Goal: Transaction & Acquisition: Obtain resource

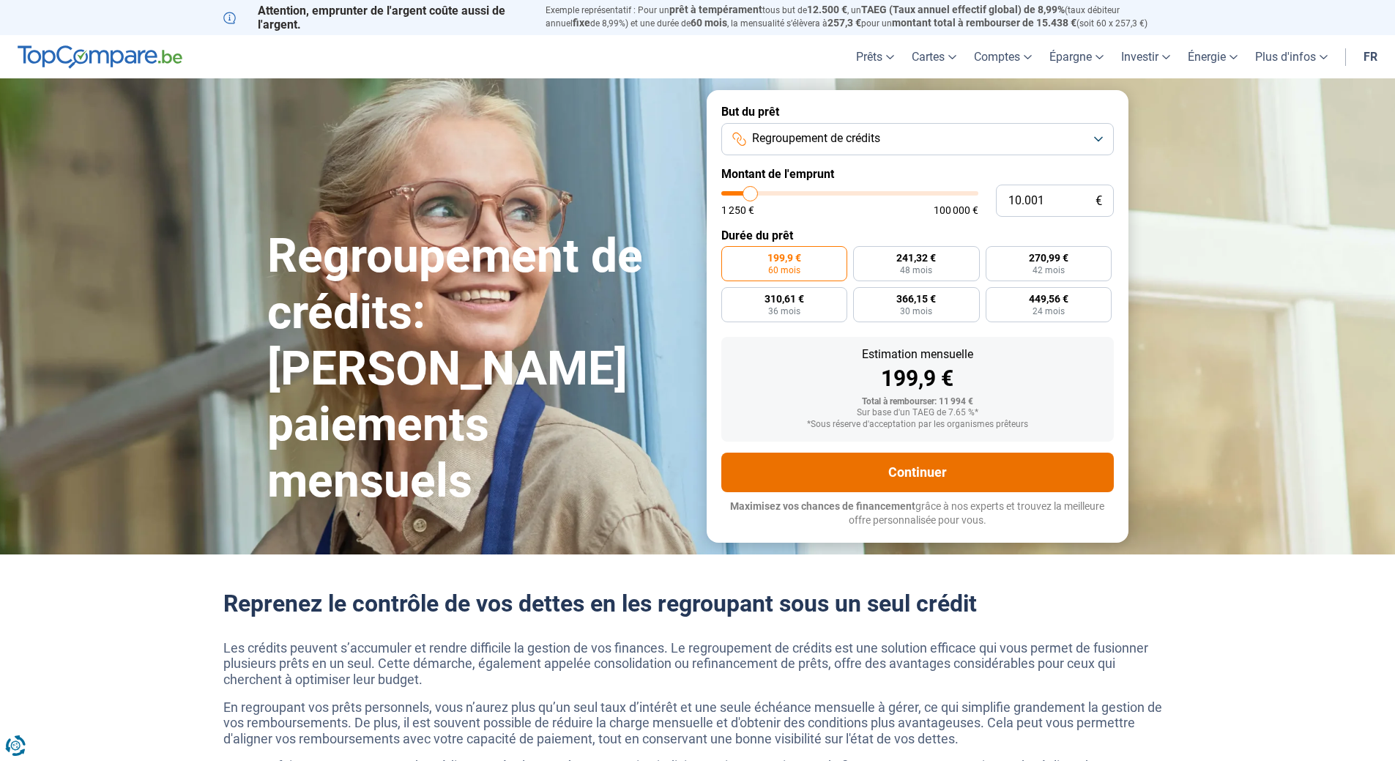
click at [901, 477] on button "Continuer" at bounding box center [917, 473] width 392 height 40
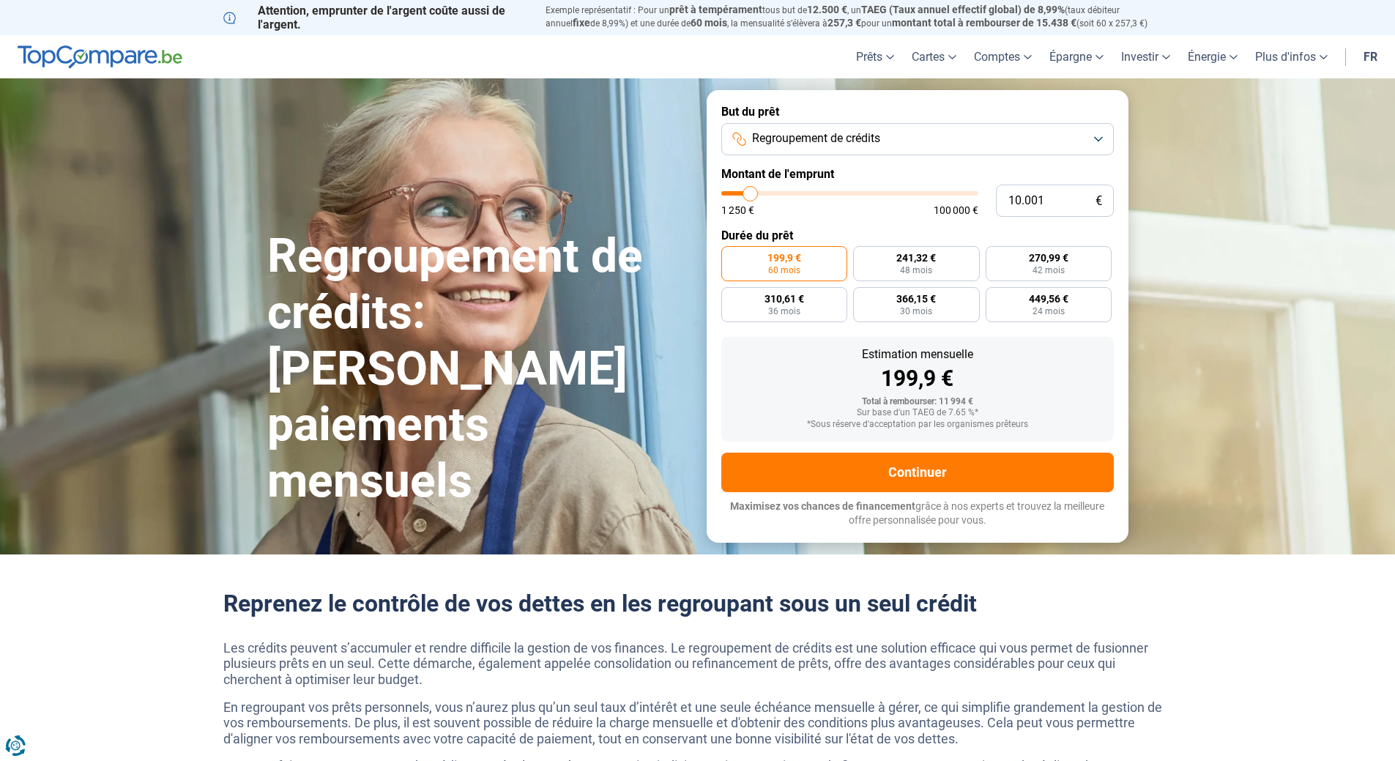
type input "20.750"
type input "20750"
type input "34.250"
type input "34250"
type input "70.500"
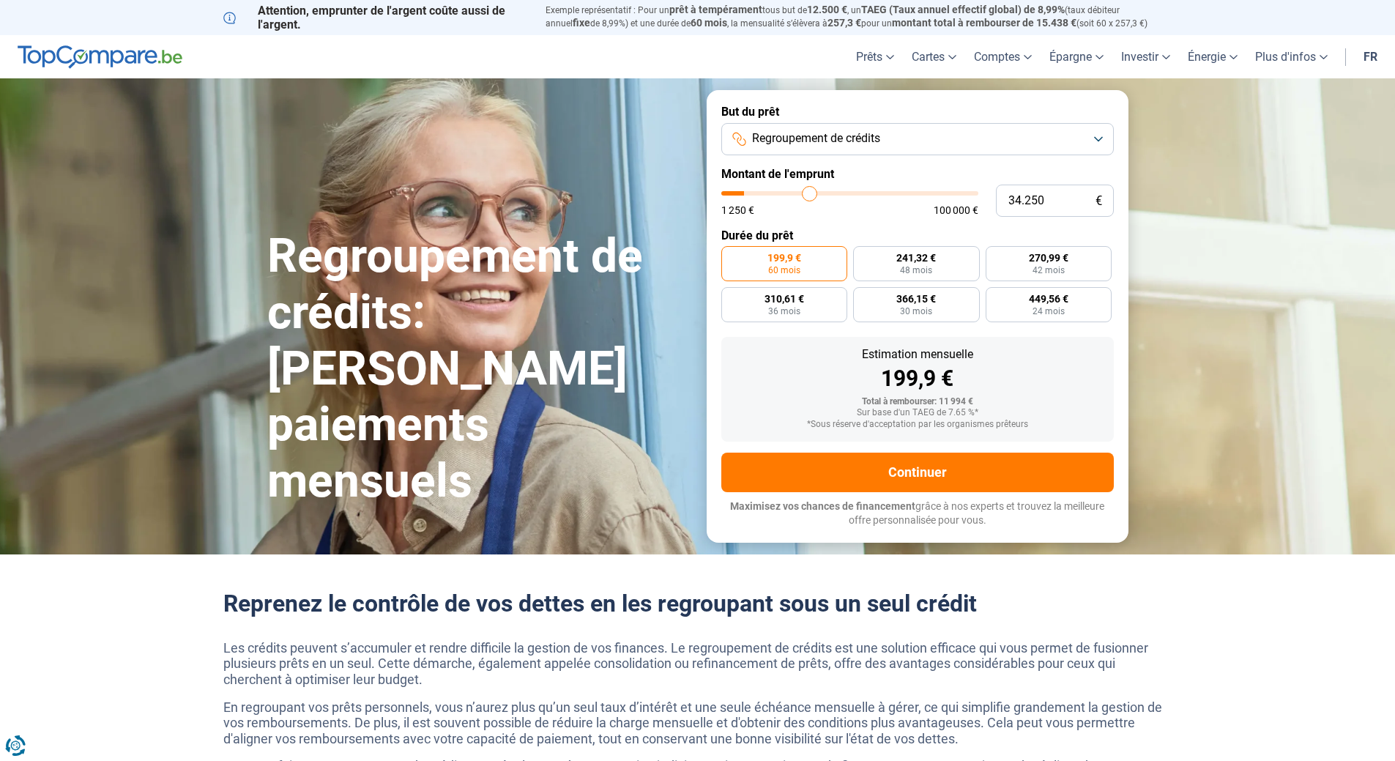
type input "70500"
type input "90.500"
type input "90500"
type input "93.000"
type input "93000"
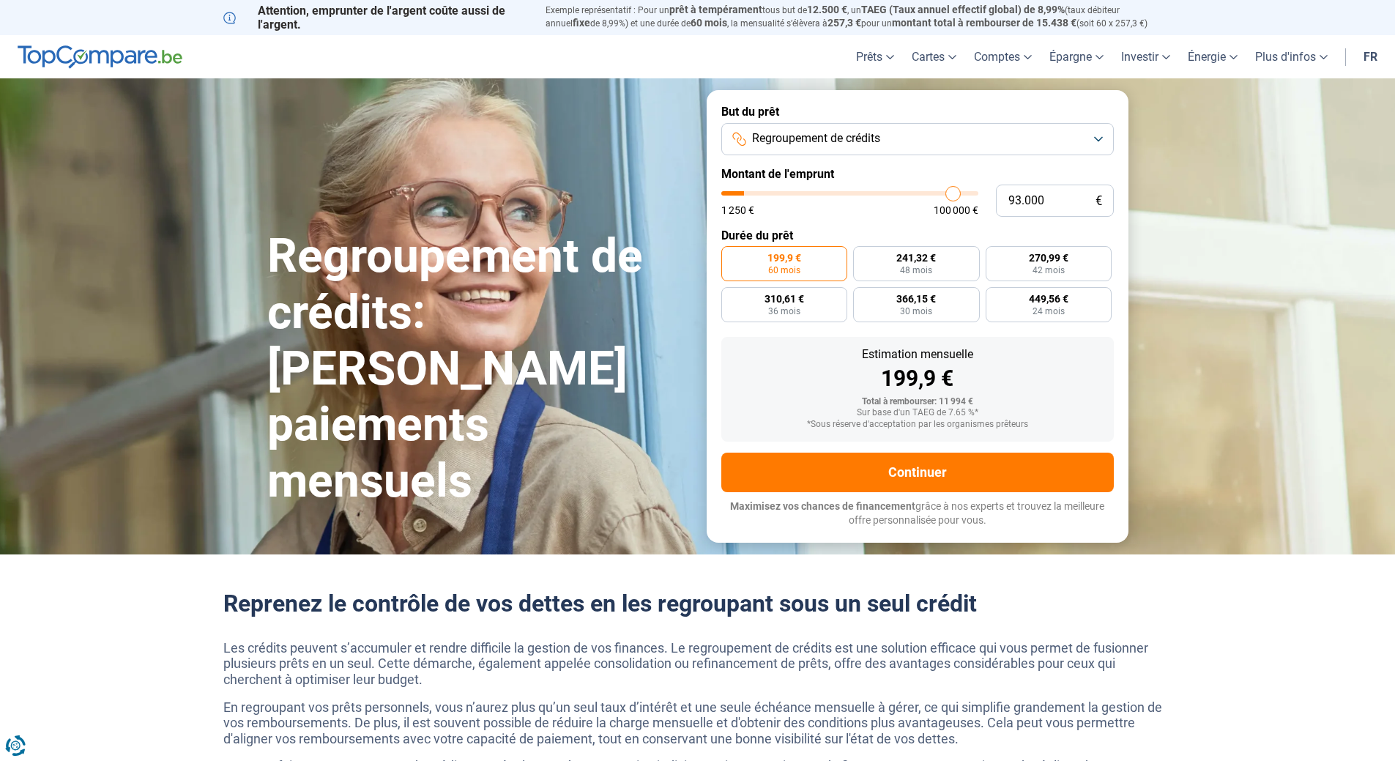
type input "93.250"
type input "93250"
type input "91.250"
type input "91250"
type input "84.250"
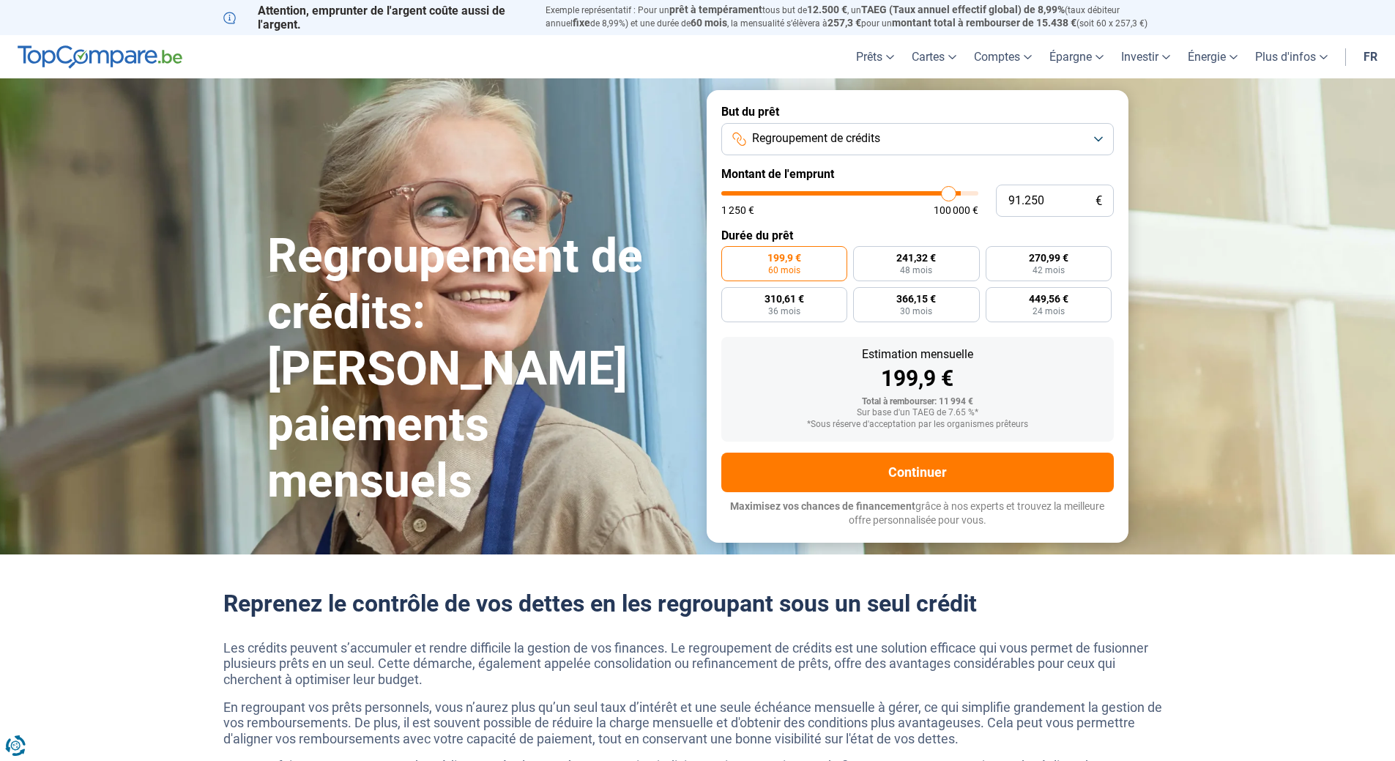
type input "84250"
type input "81.750"
type input "81750"
type input "81.500"
type input "81500"
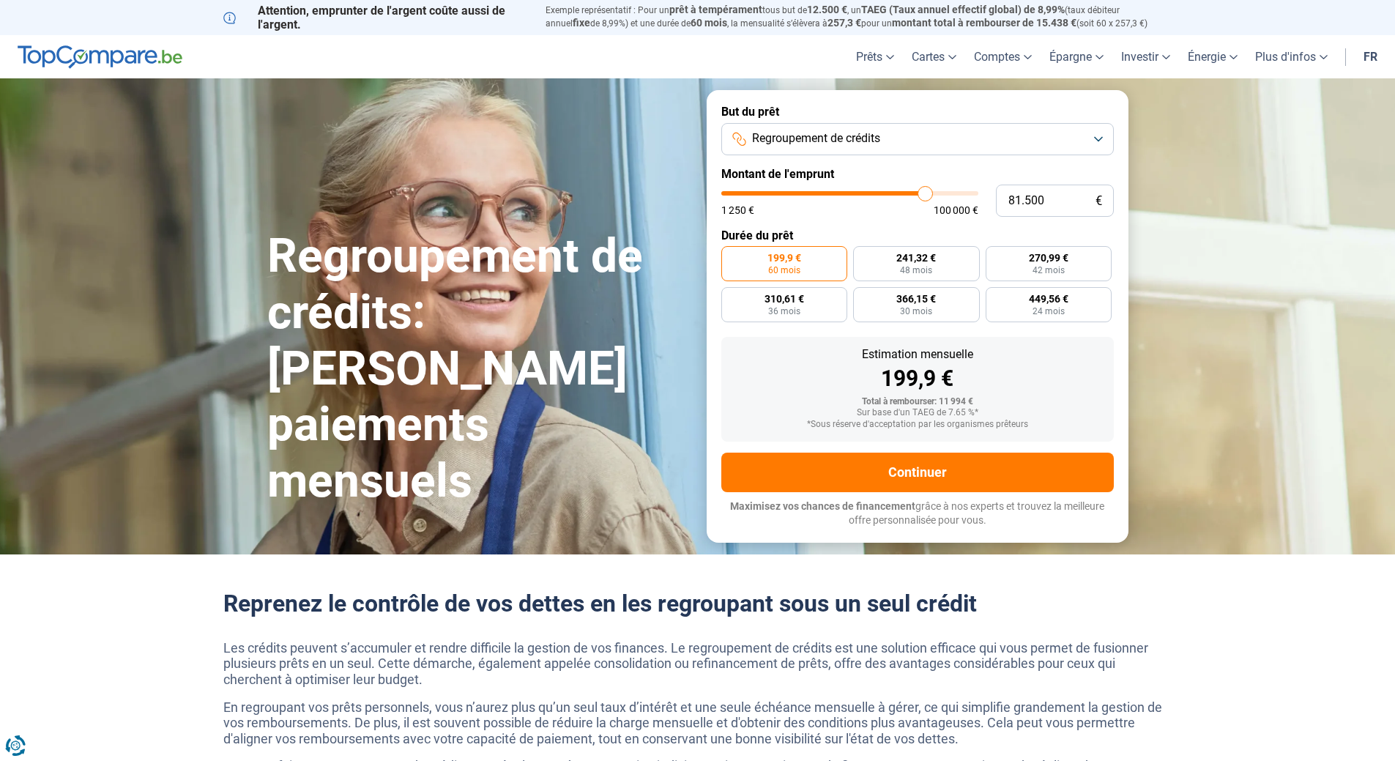
type input "81.250"
type input "81250"
type input "80.750"
type input "80750"
type input "80.250"
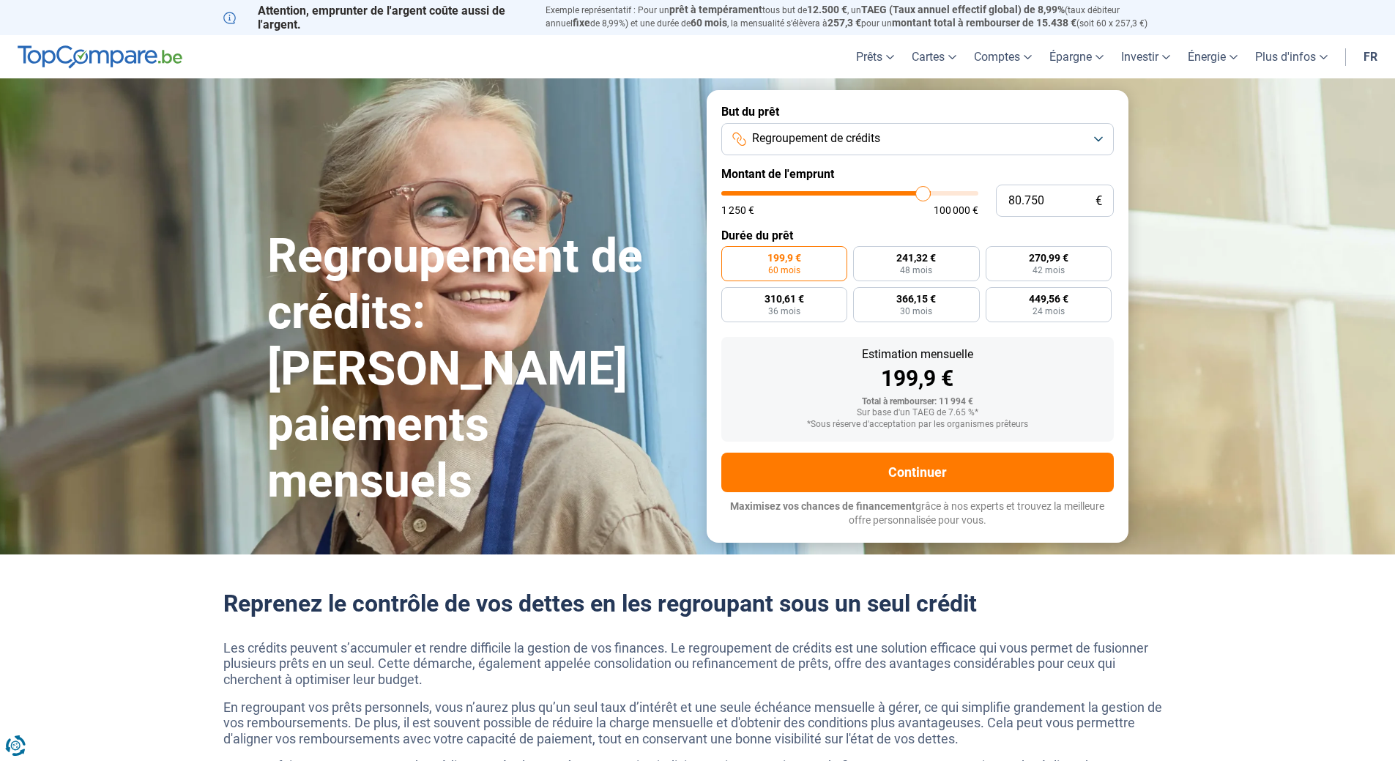
type input "80250"
type input "79.750"
type input "79750"
type input "79.500"
type input "79500"
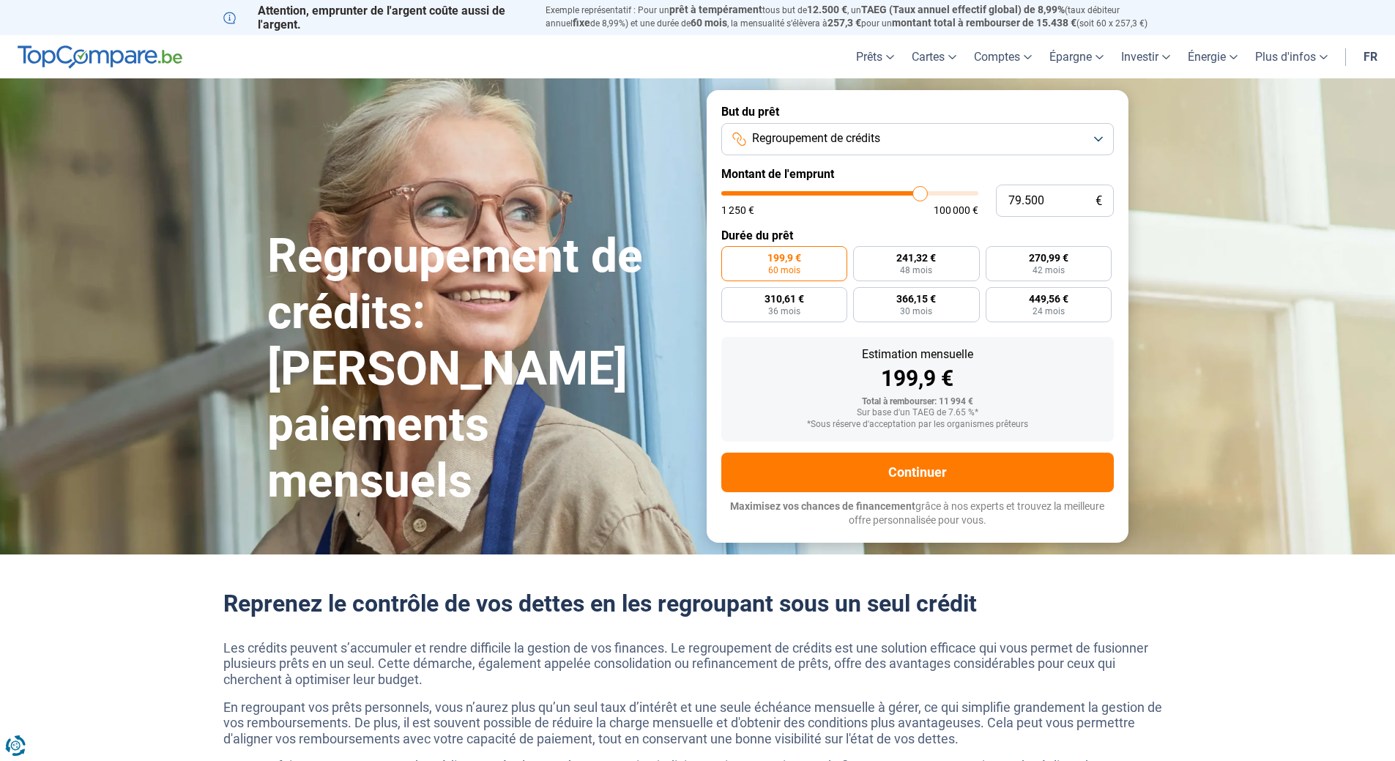
type input "79.250"
type input "79250"
type input "78.500"
type input "78500"
type input "76.750"
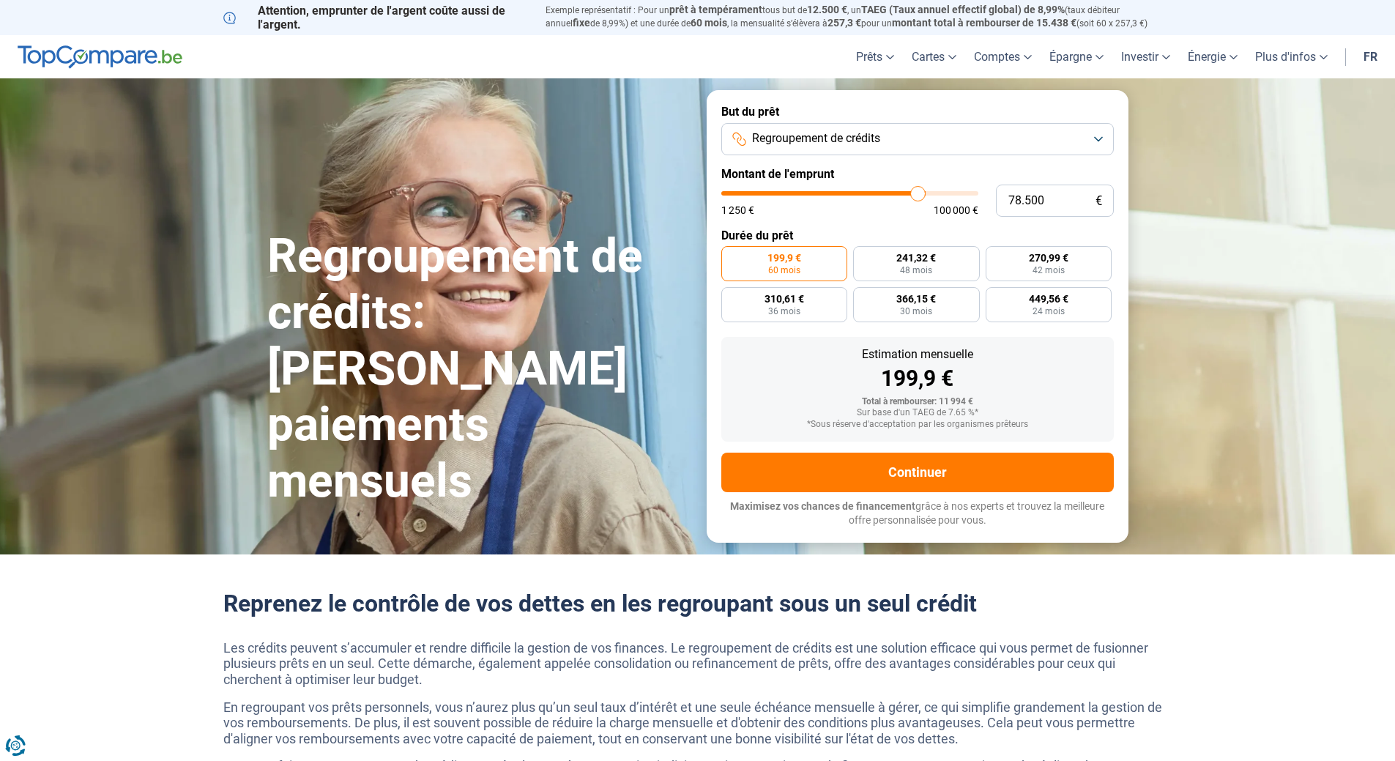
type input "76750"
type input "76.250"
drag, startPoint x: 754, startPoint y: 193, endPoint x: 912, endPoint y: 215, distance: 159.1
type input "76250"
click at [912, 196] on input "range" at bounding box center [849, 193] width 257 height 4
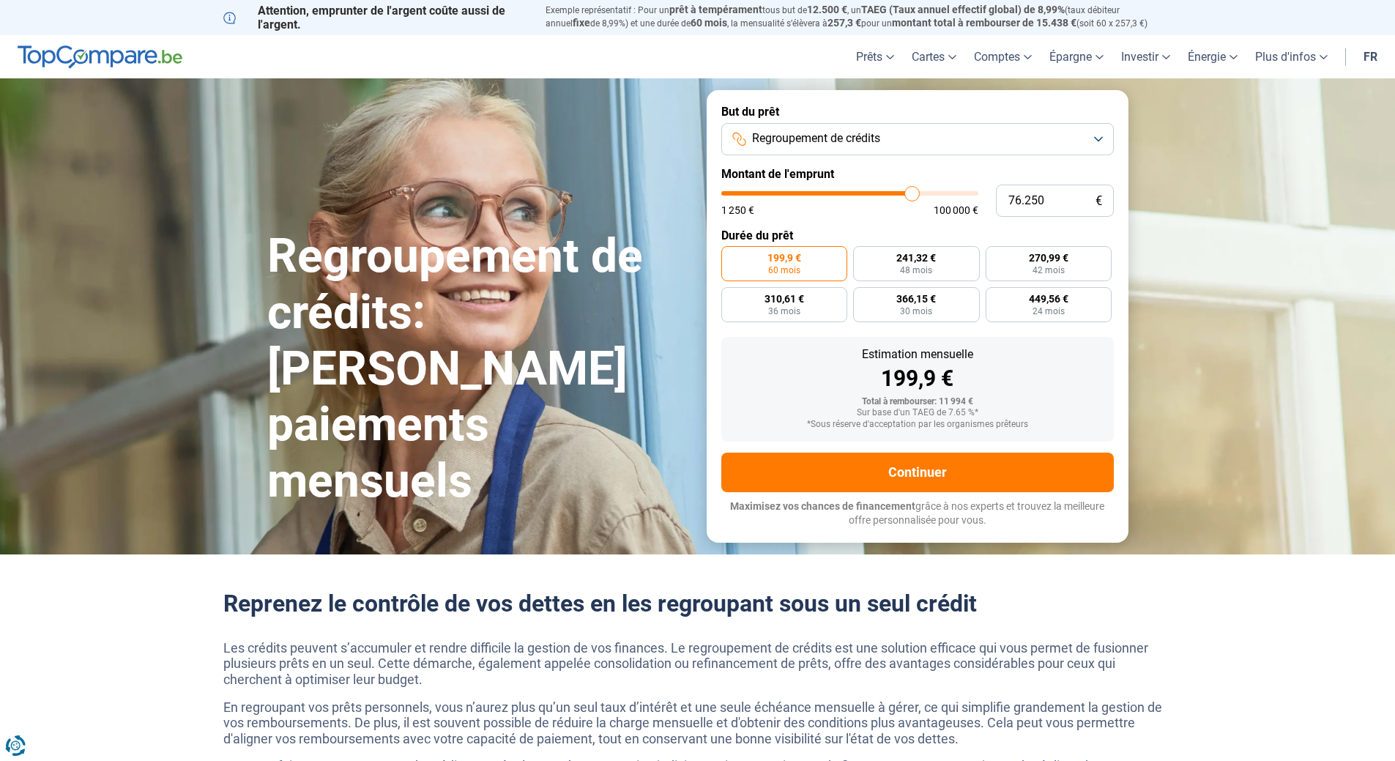
radio input "false"
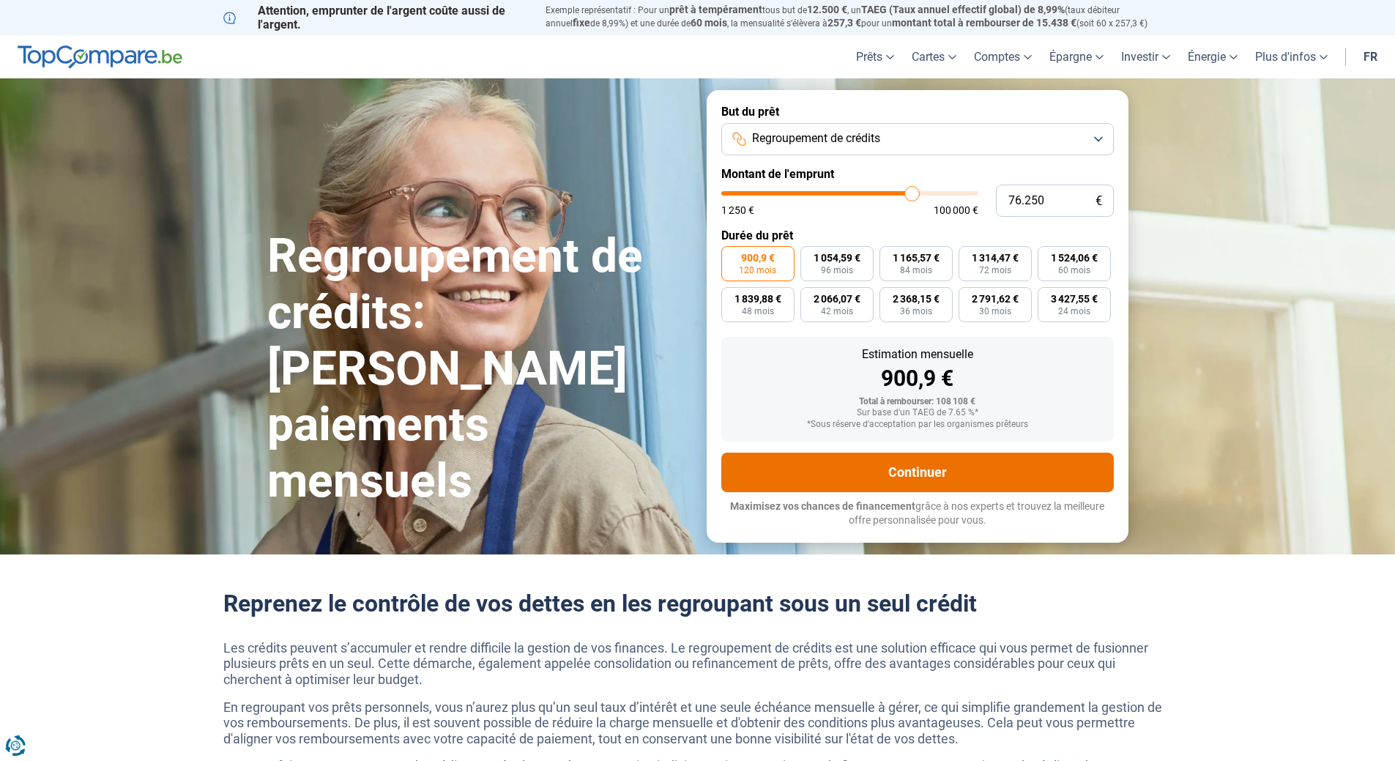
click at [904, 474] on button "Continuer" at bounding box center [917, 473] width 392 height 40
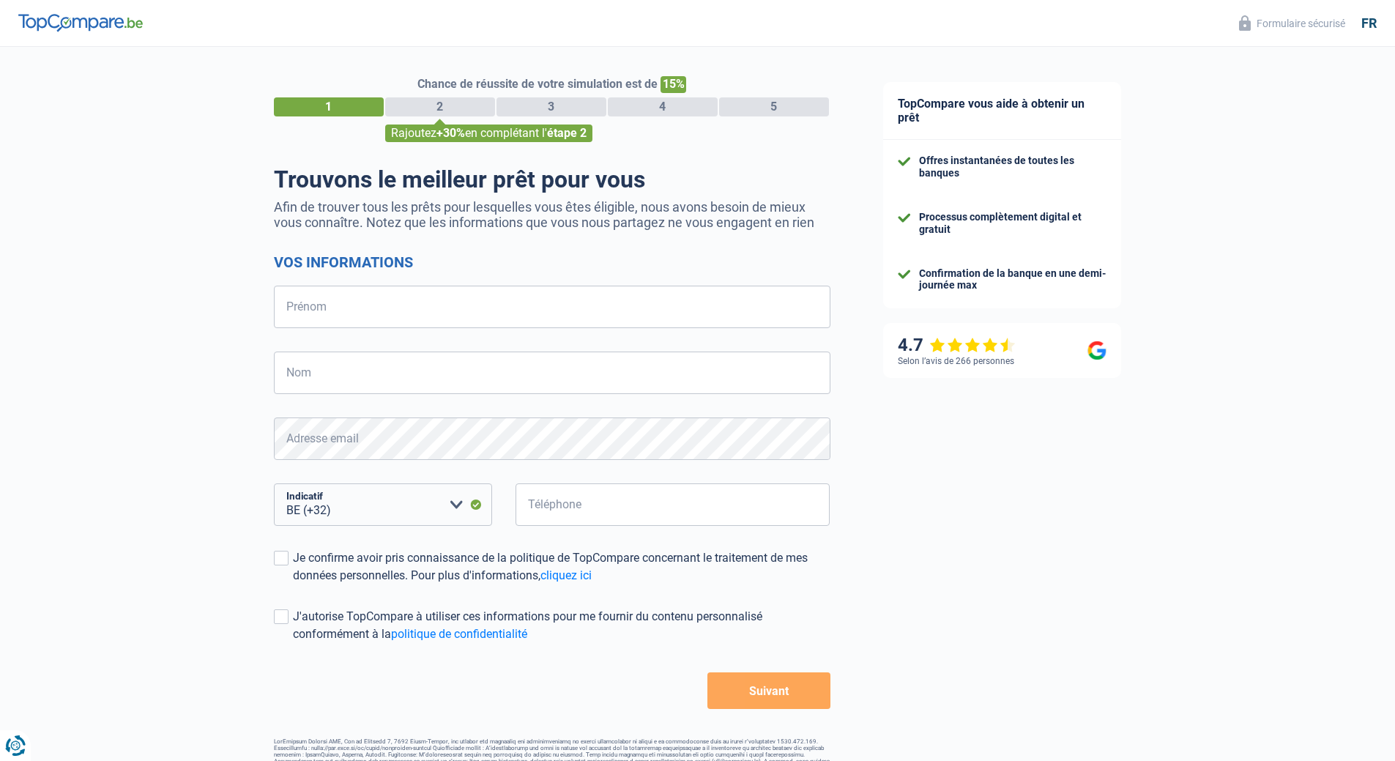
select select "32"
